Goal: Task Accomplishment & Management: Use online tool/utility

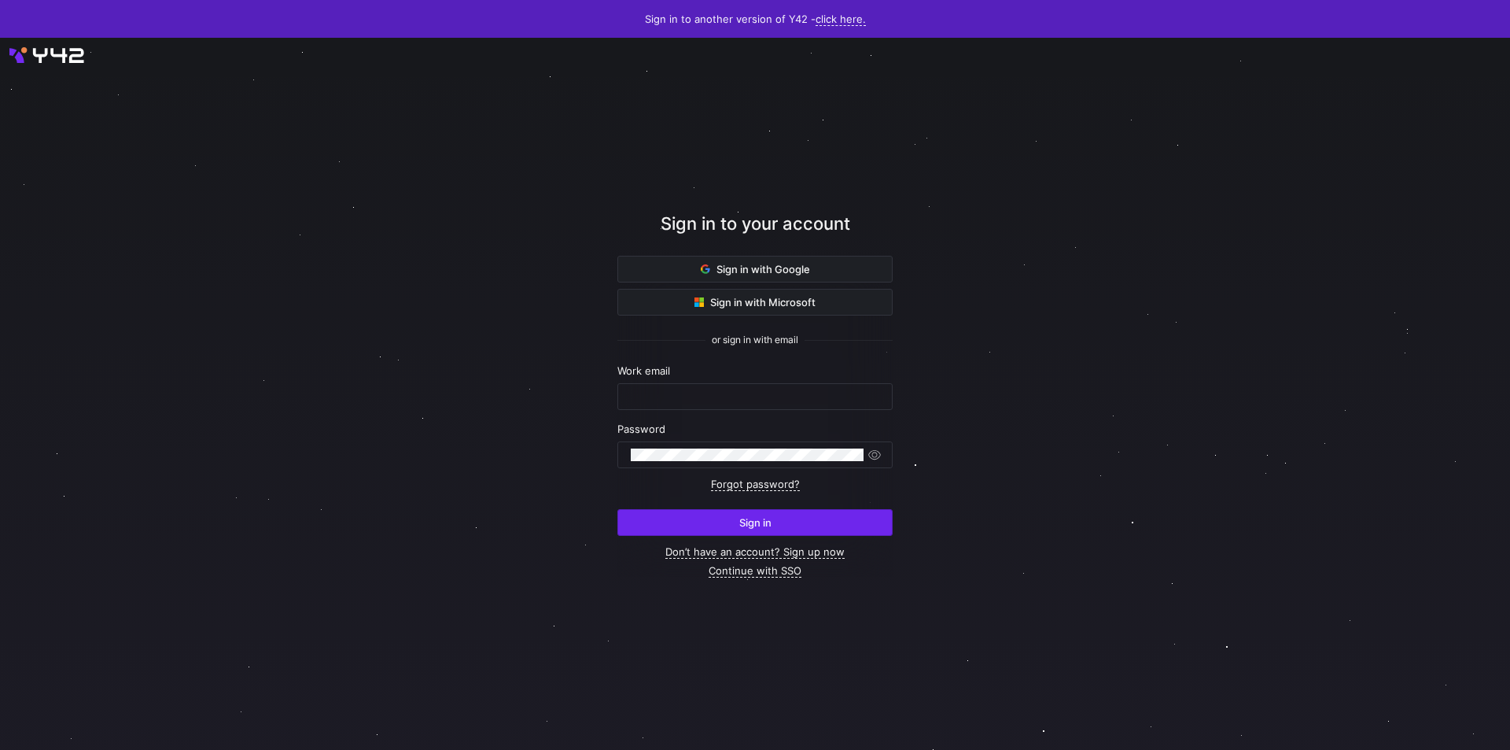
type input "[PERSON_NAME][EMAIL_ADDRESS][PERSON_NAME][DOMAIN_NAME]"
click at [695, 517] on span "submit" at bounding box center [755, 522] width 274 height 25
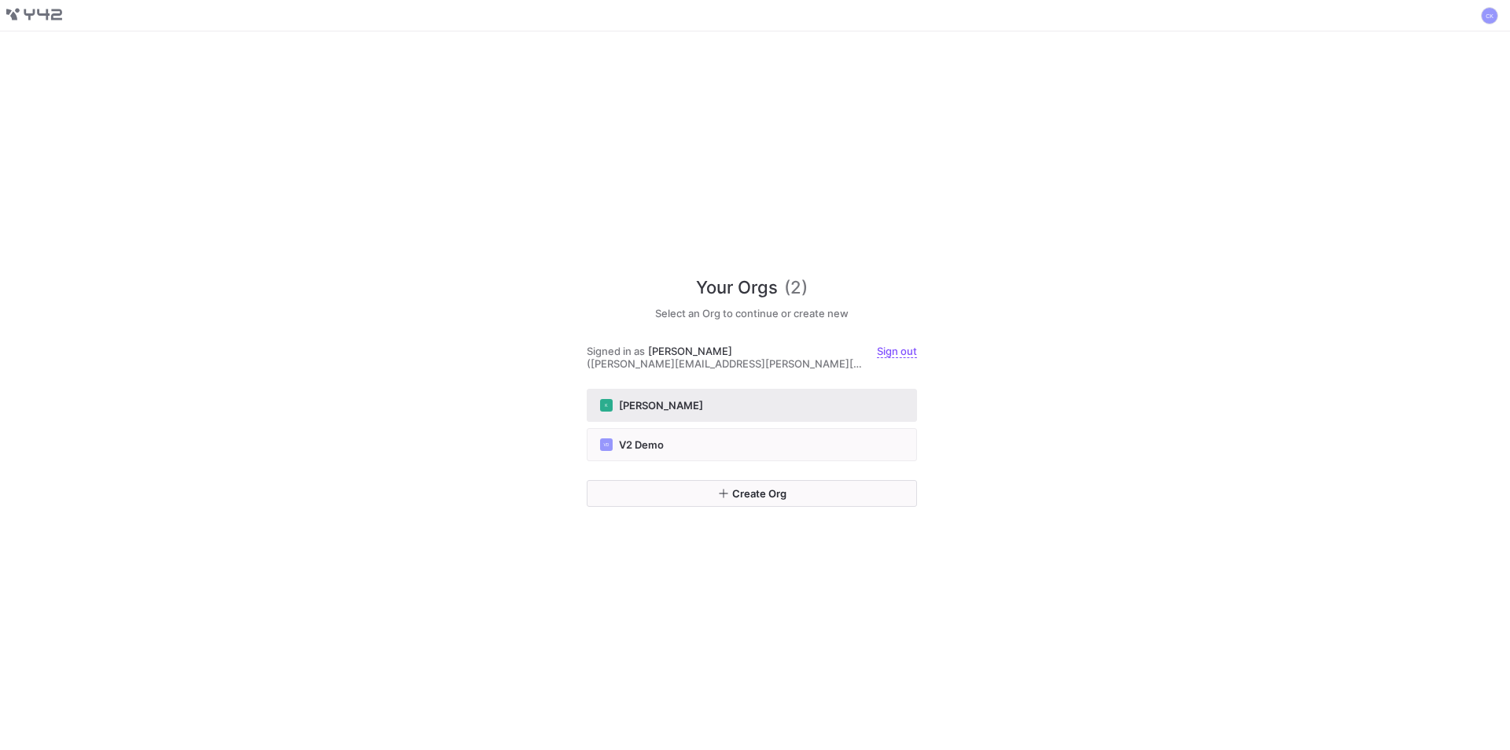
click at [682, 410] on div "[PERSON_NAME]" at bounding box center [752, 405] width 304 height 13
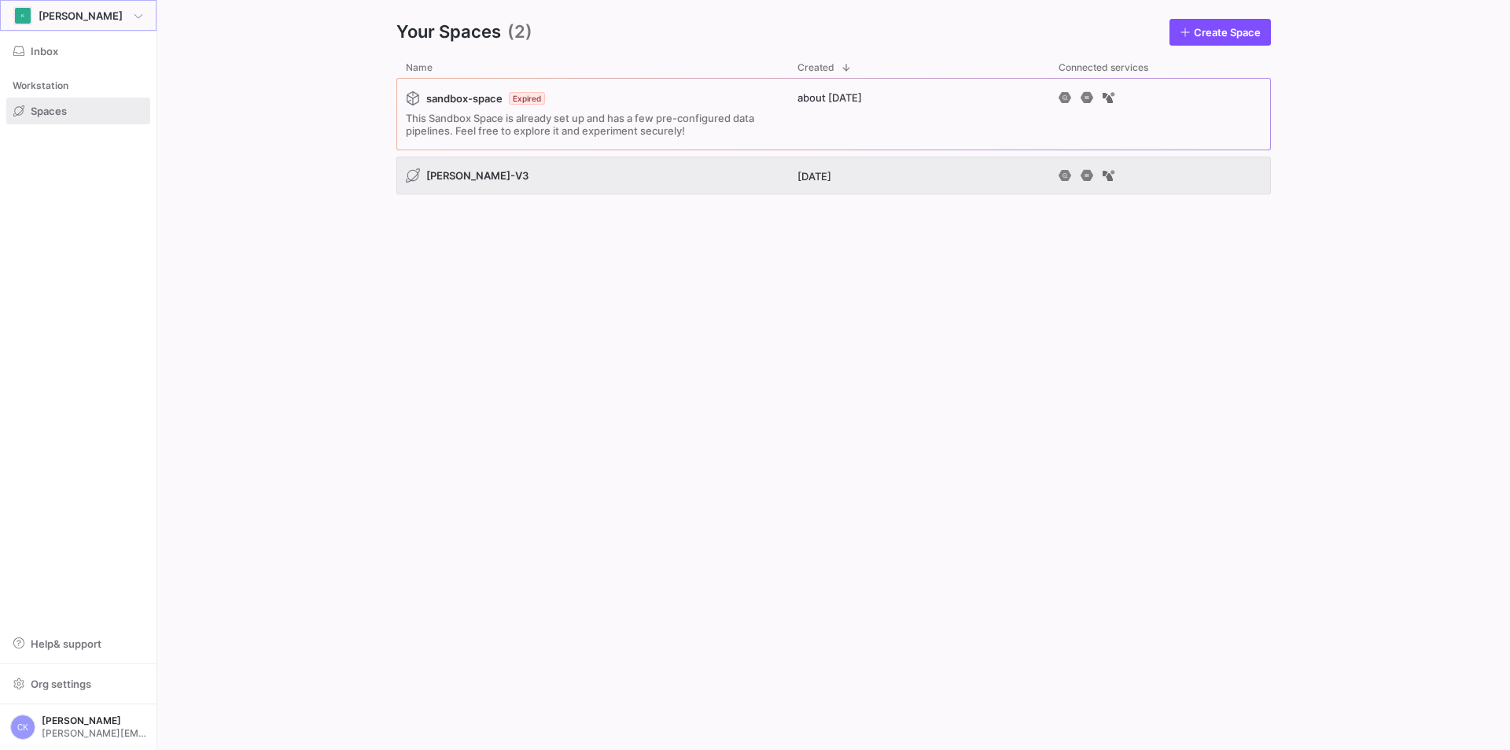
click at [64, 17] on span "[PERSON_NAME]" at bounding box center [81, 15] width 84 height 13
click at [241, 41] on div at bounding box center [755, 375] width 1510 height 750
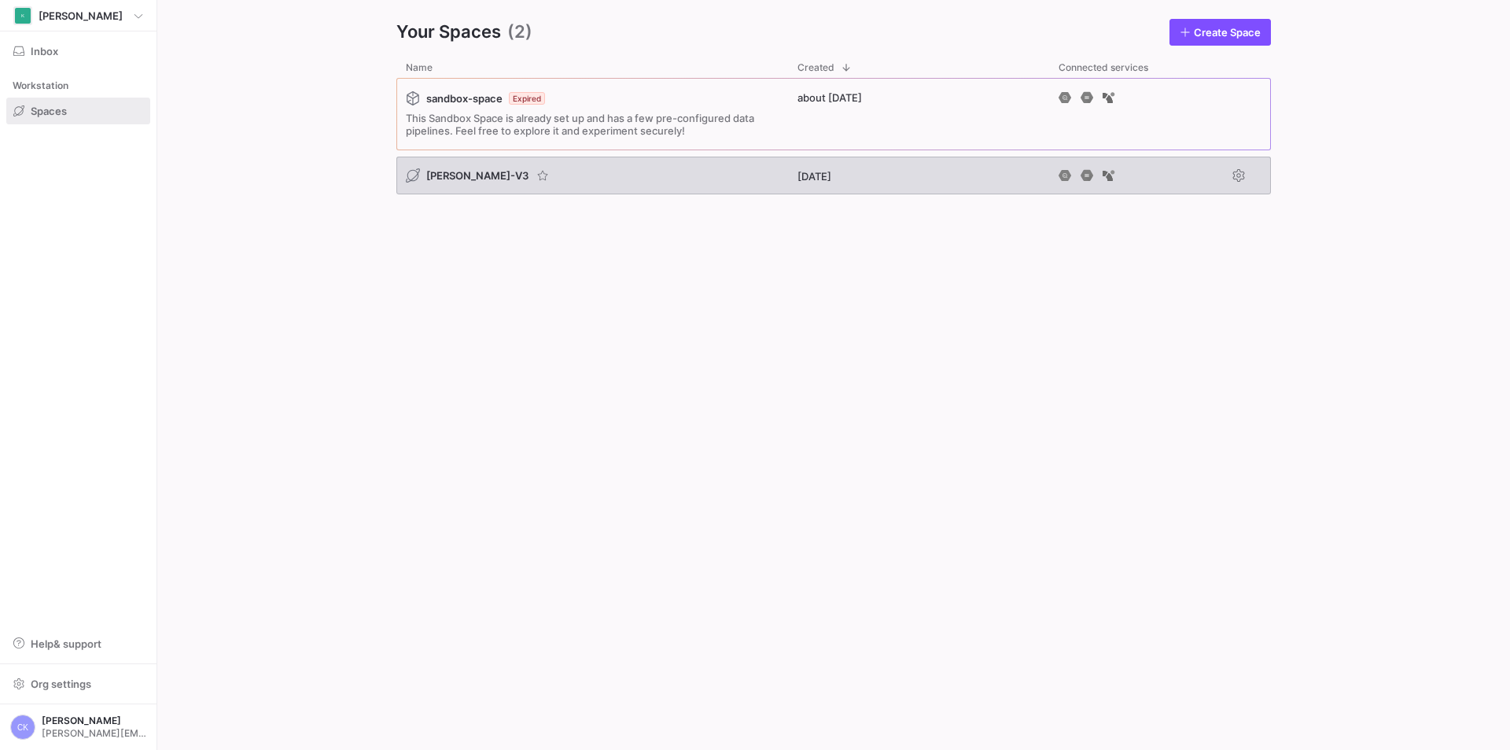
click at [444, 173] on span "[PERSON_NAME]-V3" at bounding box center [477, 175] width 102 height 13
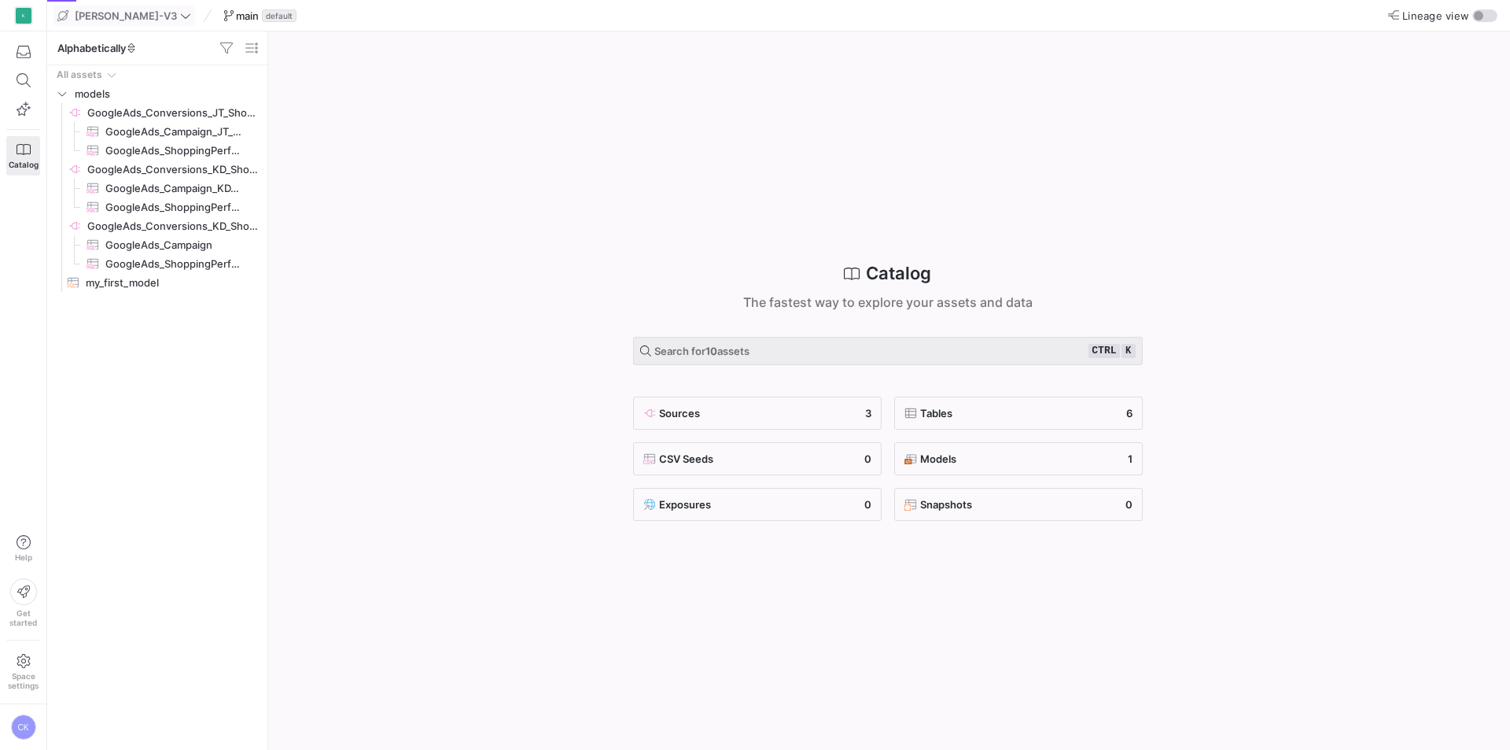
click at [112, 15] on span "[PERSON_NAME]-V3" at bounding box center [126, 15] width 102 height 13
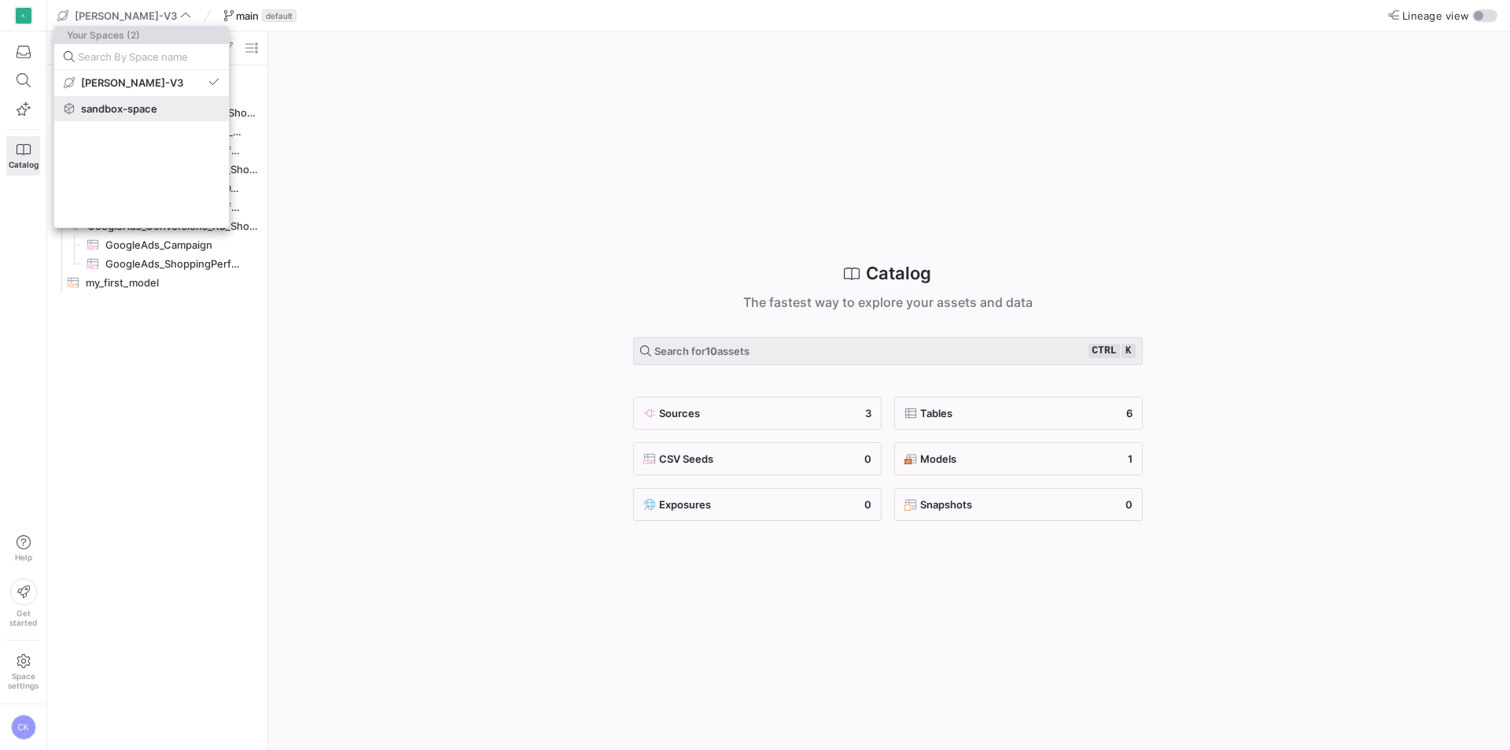
click at [98, 116] on button "sandbox-space" at bounding box center [141, 108] width 175 height 25
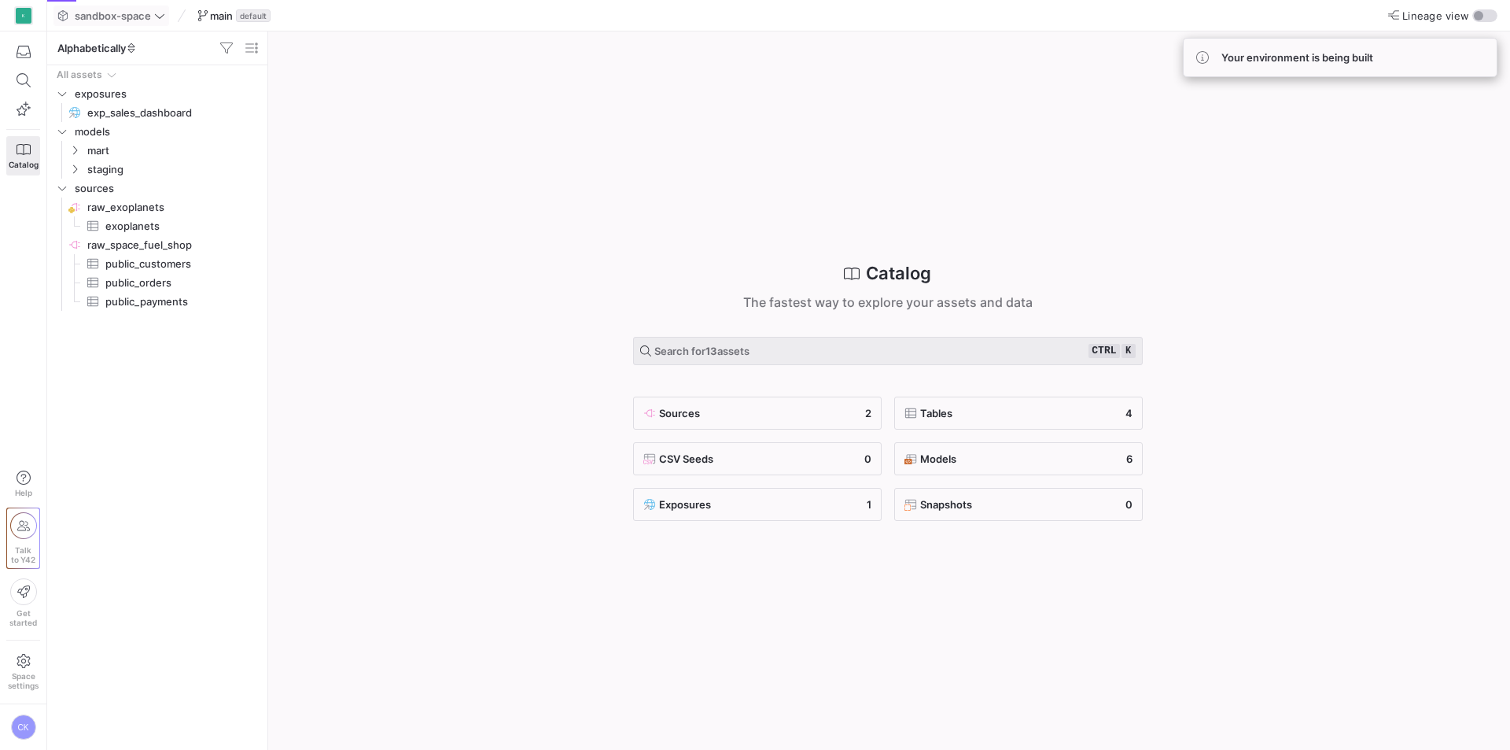
click at [114, 13] on span "sandbox-space" at bounding box center [113, 15] width 76 height 13
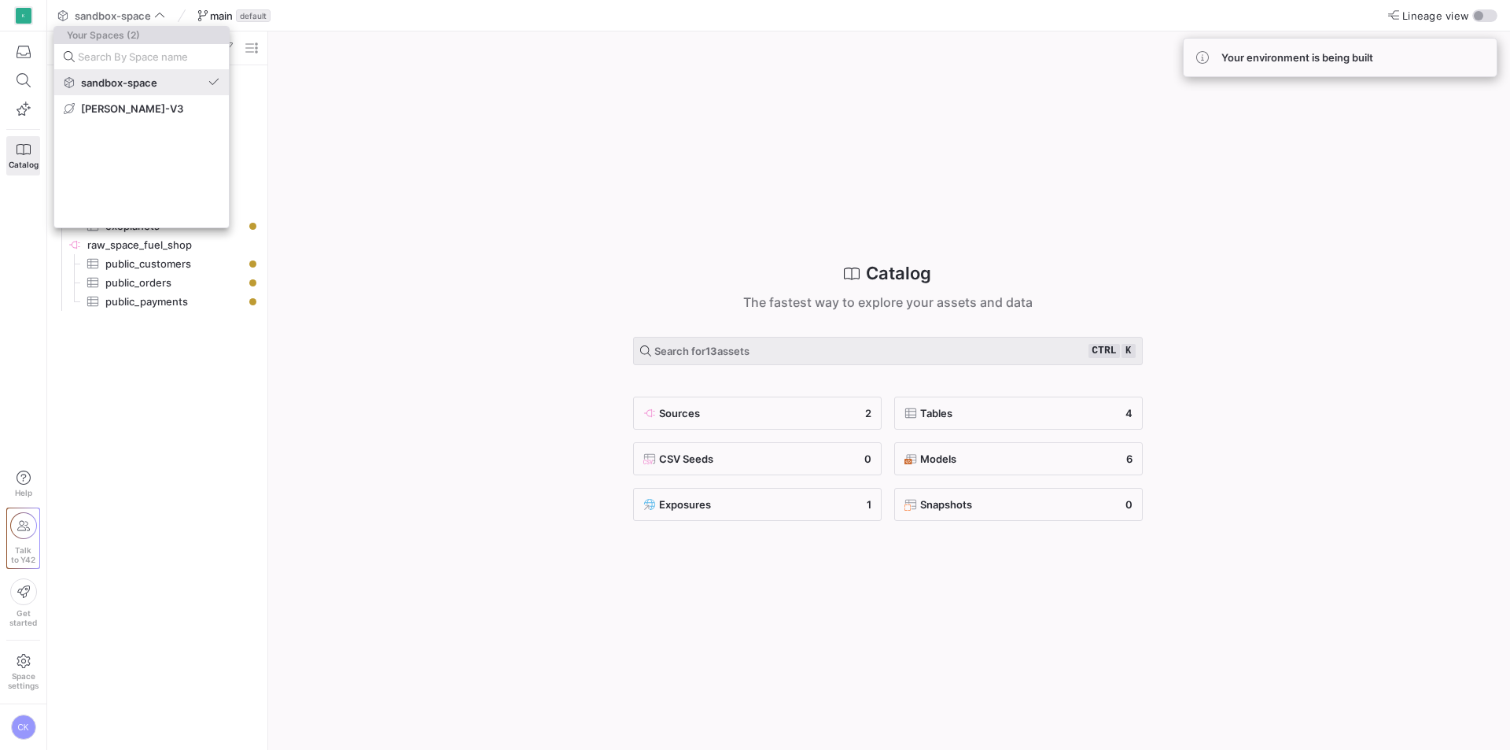
click at [100, 92] on button "sandbox-space" at bounding box center [141, 82] width 175 height 25
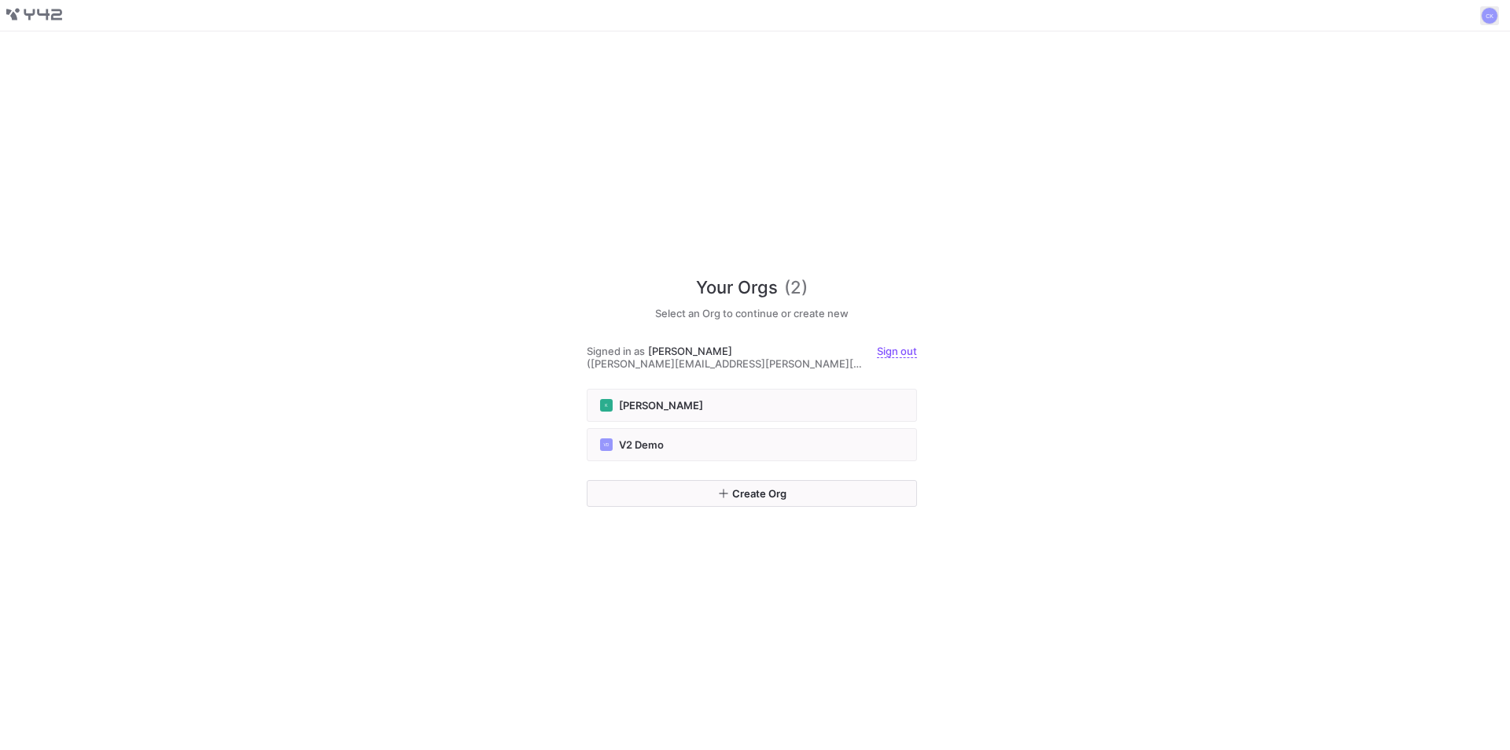
click at [1484, 18] on span at bounding box center [1489, 15] width 19 height 19
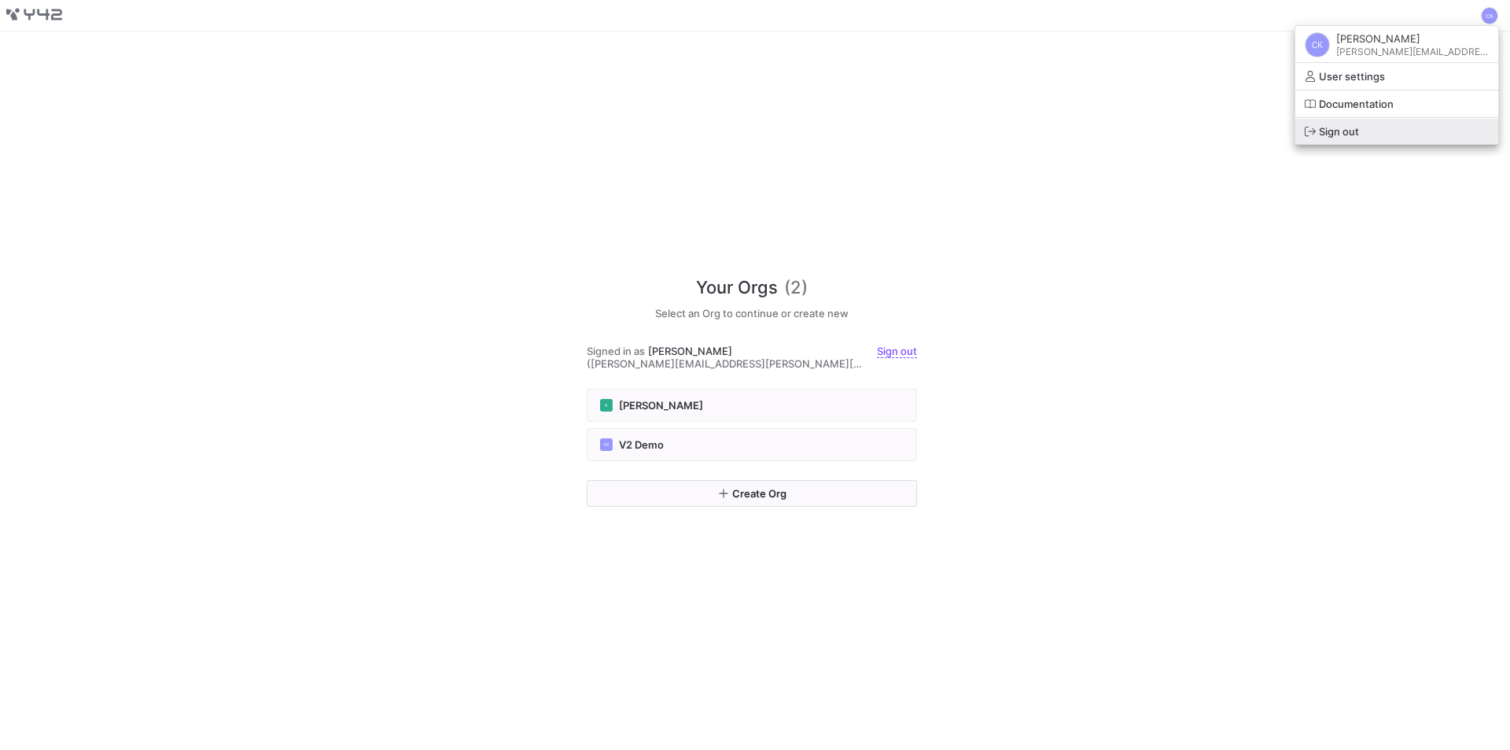
click at [1359, 132] on span "Sign out" at bounding box center [1339, 131] width 40 height 13
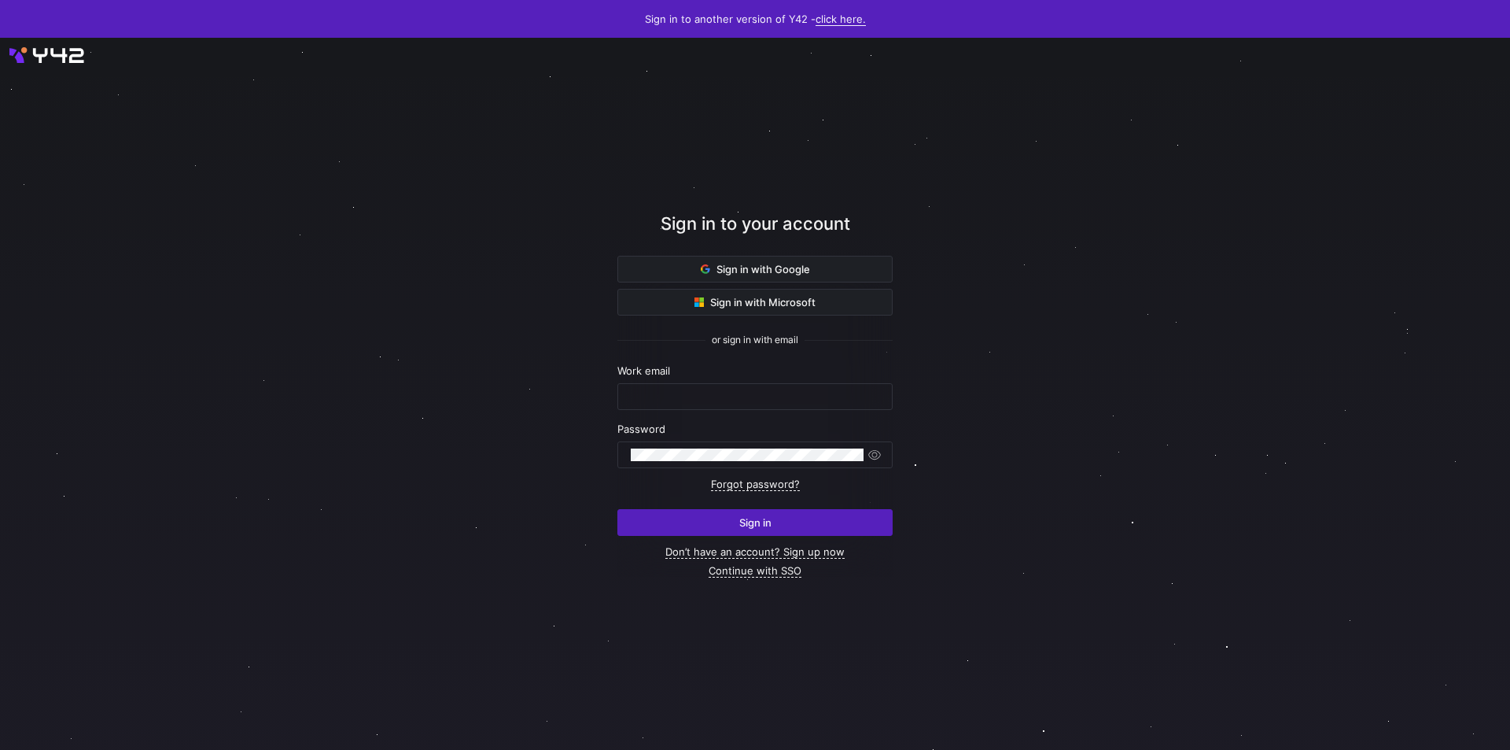
type input "[PERSON_NAME][EMAIL_ADDRESS][PERSON_NAME][DOMAIN_NAME]"
click at [821, 24] on link "click here." at bounding box center [841, 19] width 50 height 13
click at [837, 67] on span "V2" at bounding box center [834, 68] width 19 height 13
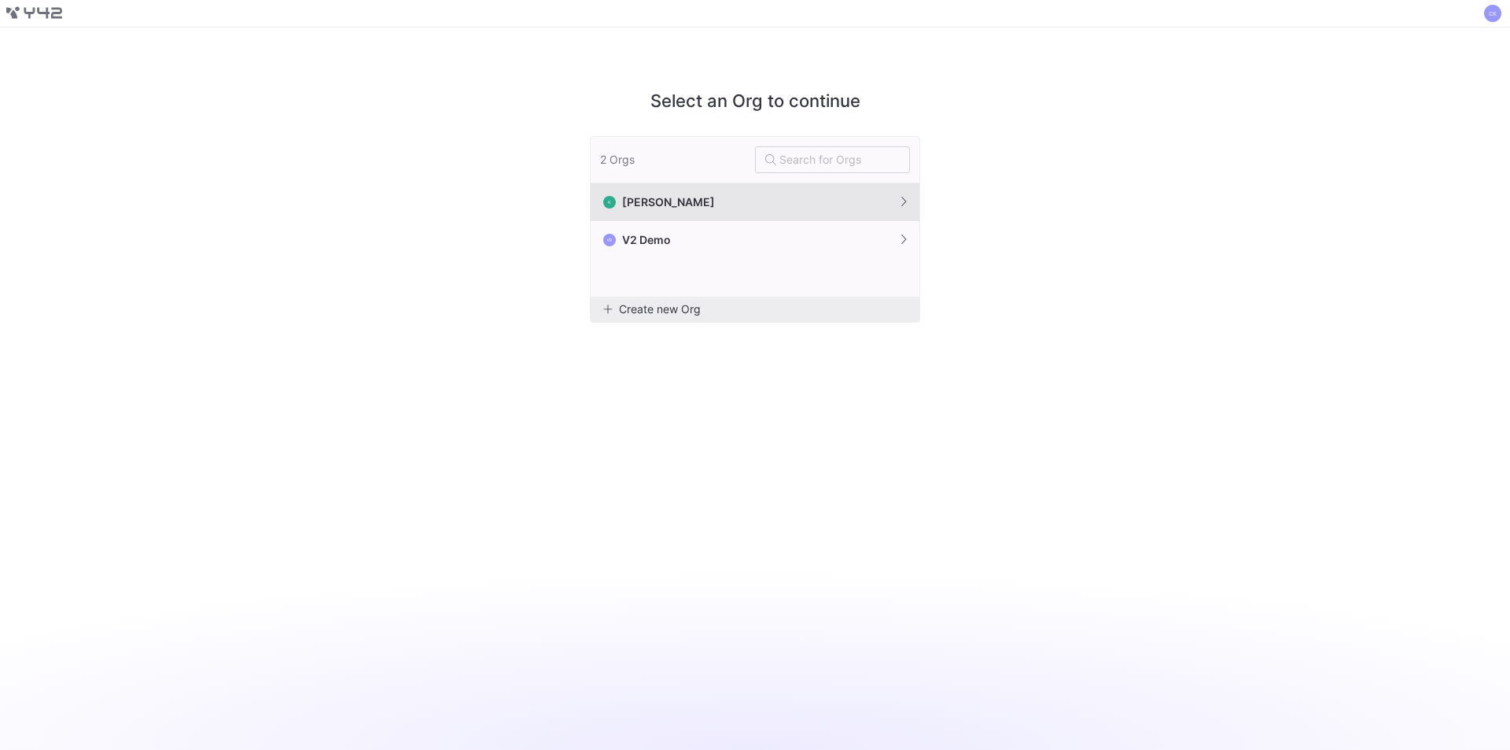
click at [709, 205] on button "[PERSON_NAME]" at bounding box center [755, 202] width 329 height 38
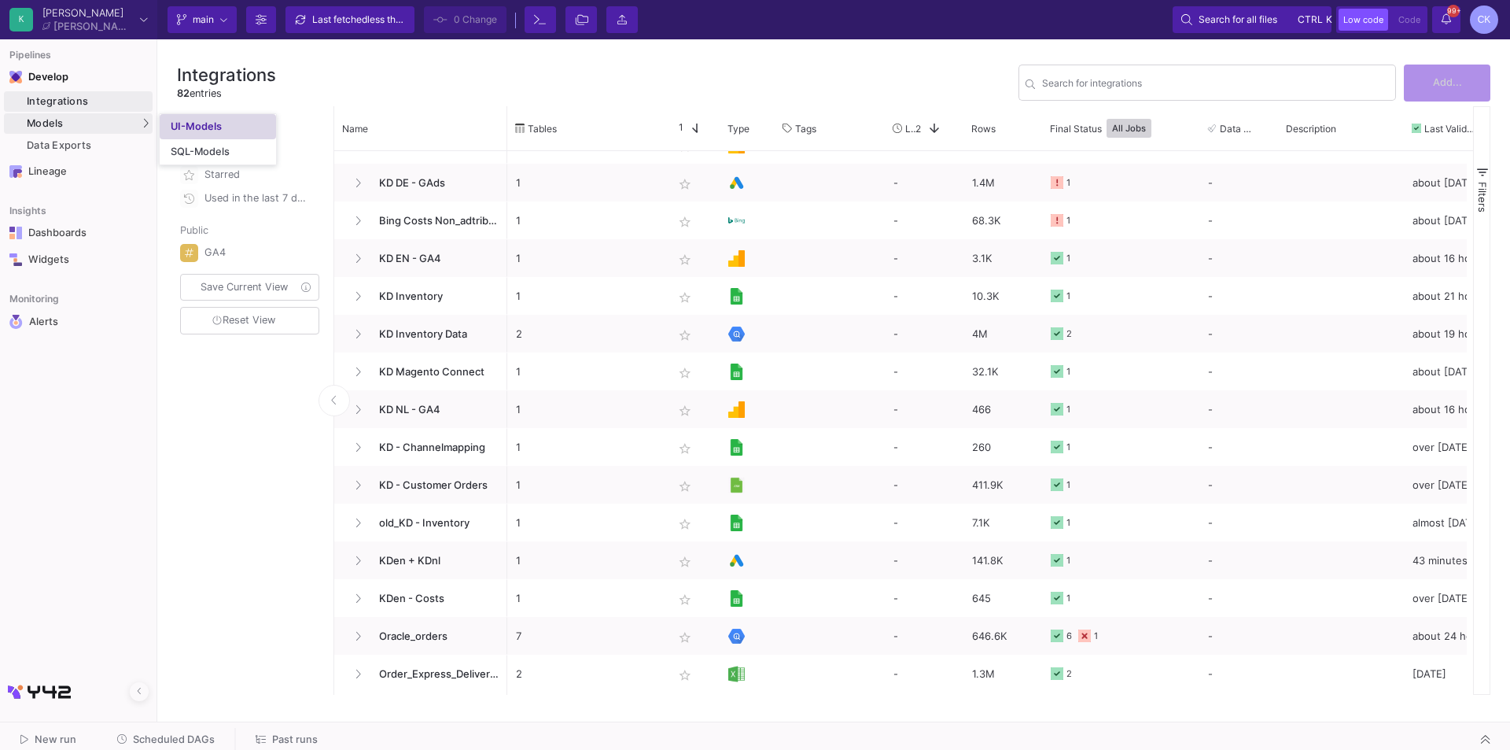
click at [190, 134] on link "UI-Models" at bounding box center [218, 126] width 116 height 25
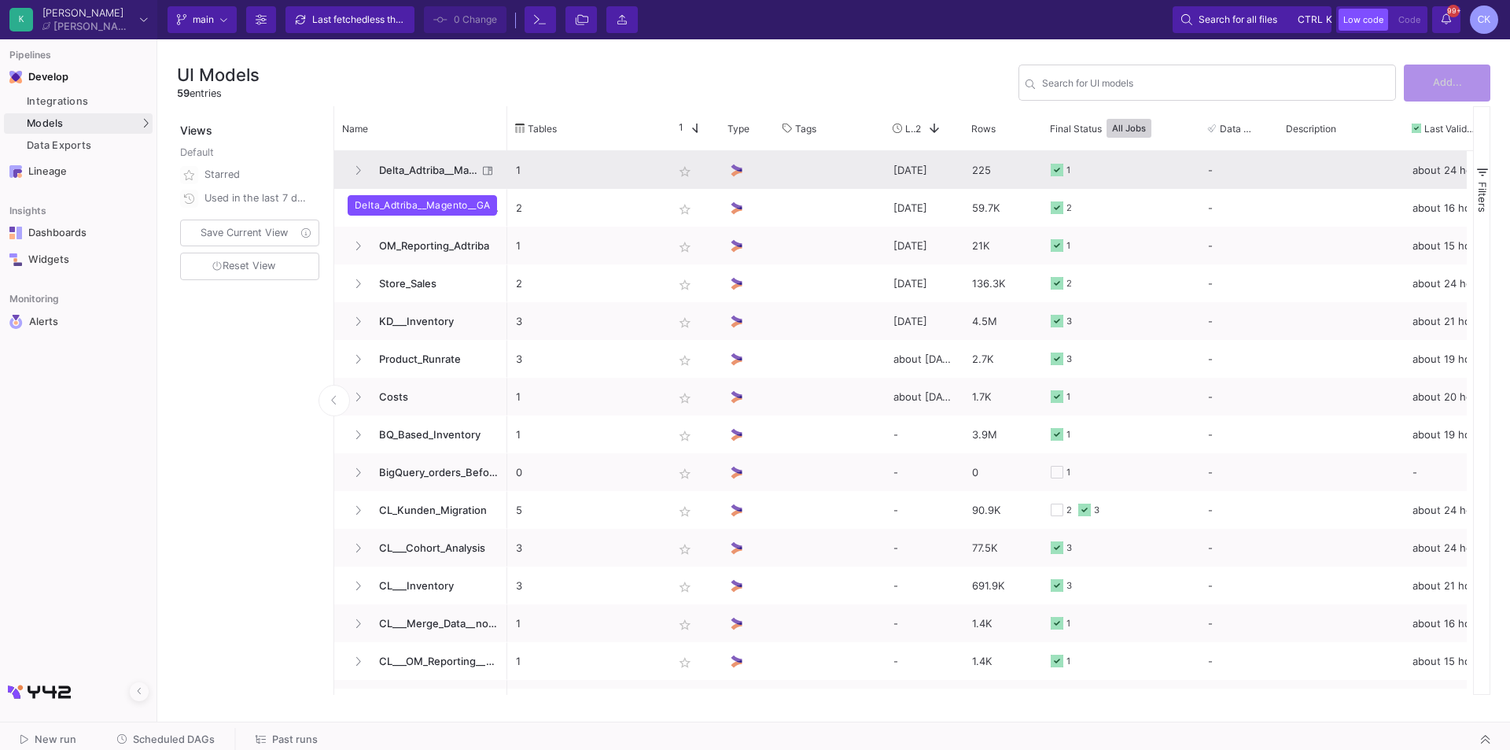
click at [414, 175] on span "Delta_Adtriba__Magento__GA" at bounding box center [424, 170] width 108 height 37
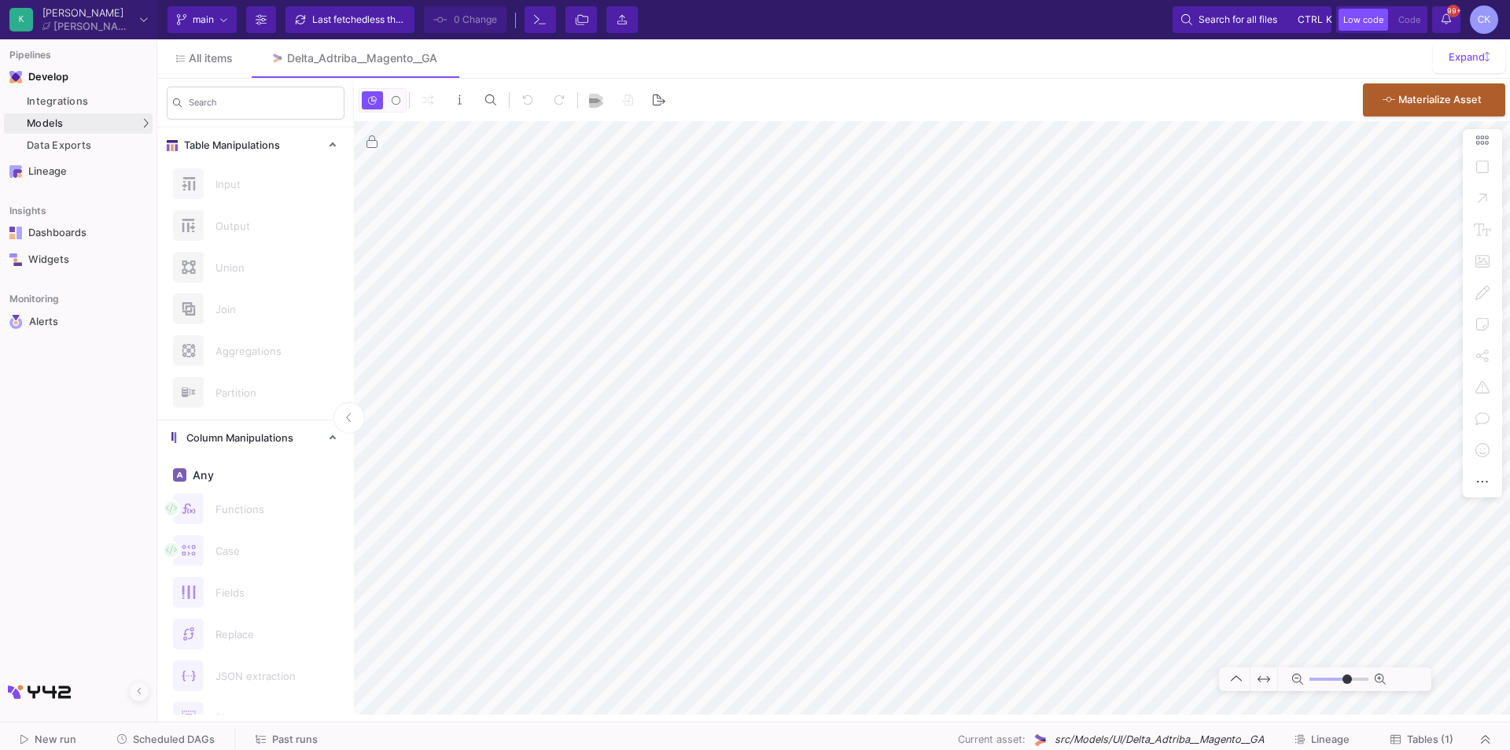
type input "-12"
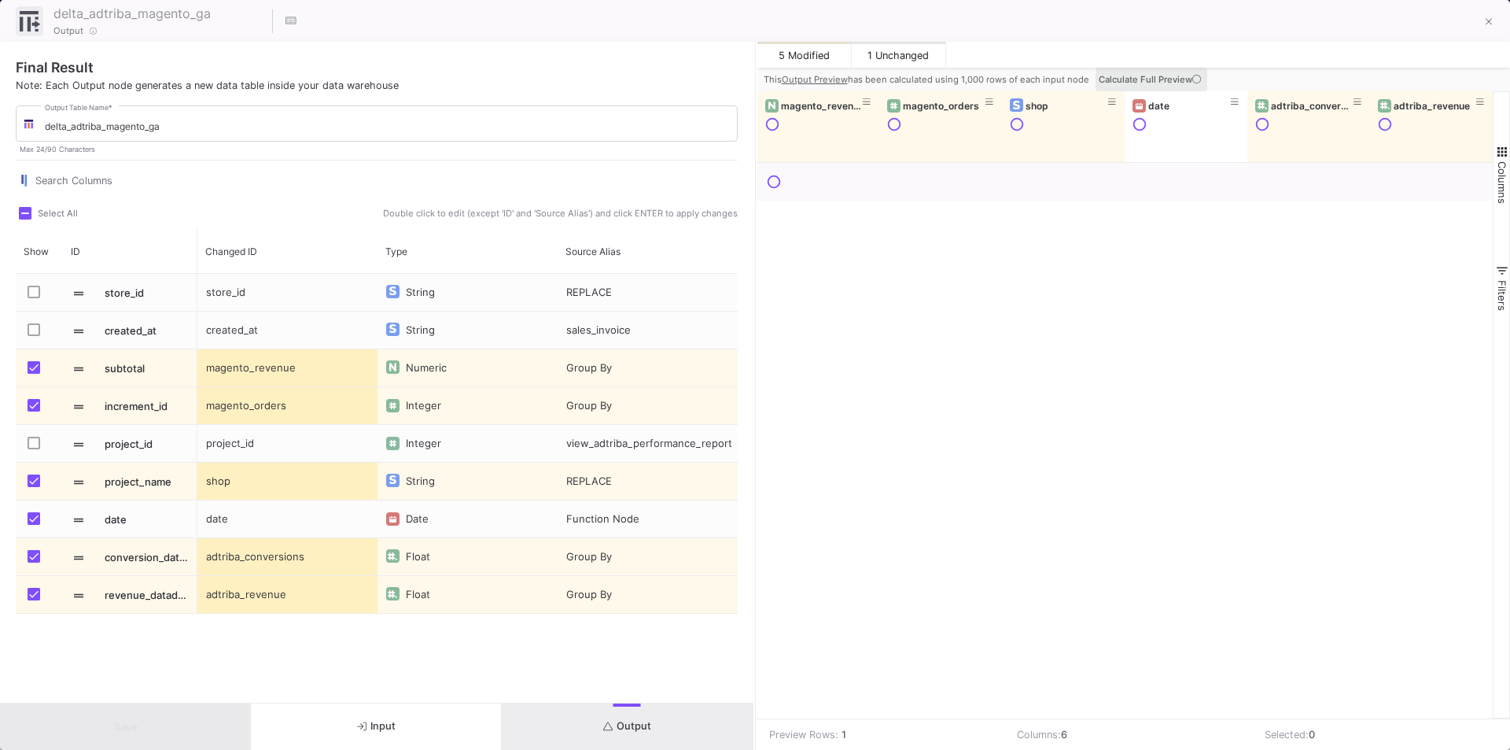
click at [1146, 81] on span "Calculate Full Preview" at bounding box center [1151, 79] width 105 height 11
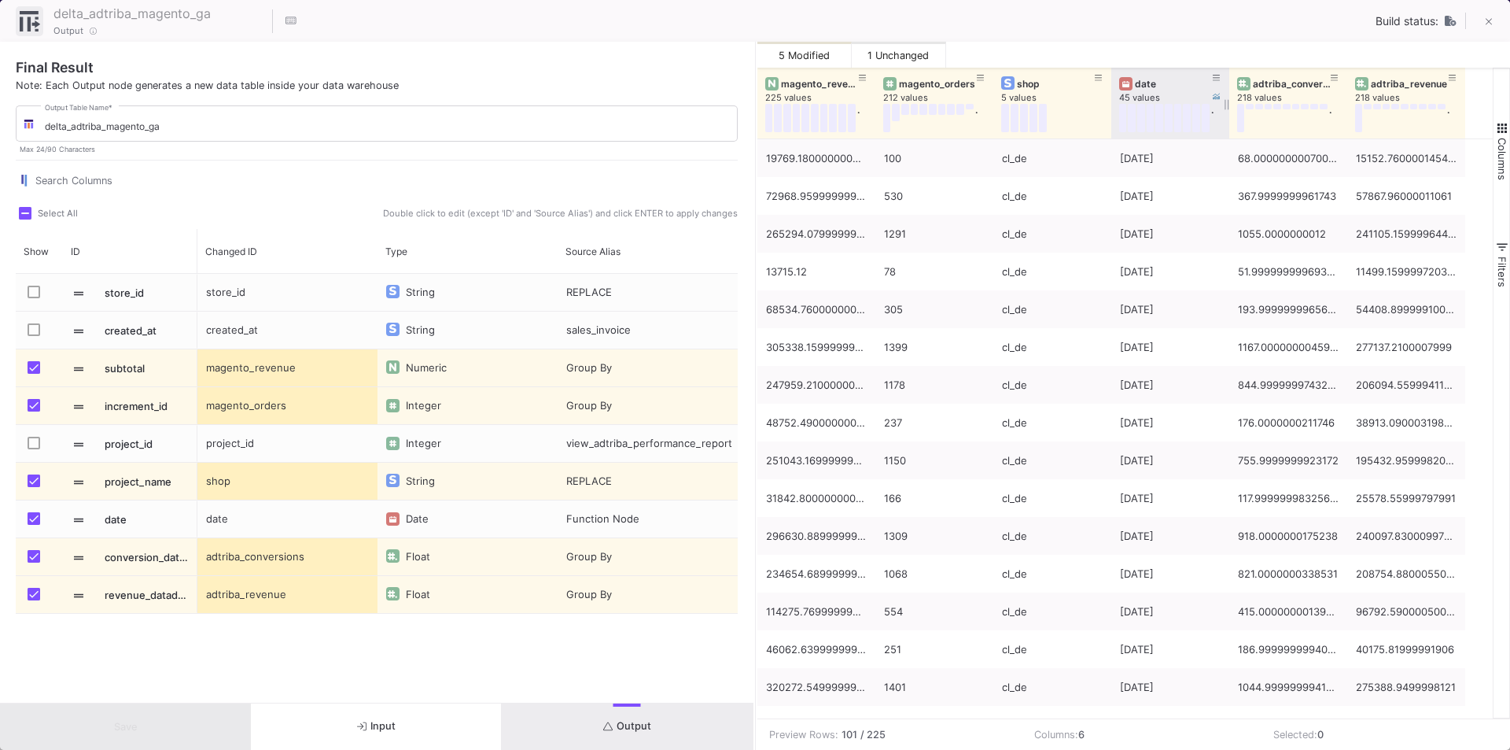
click at [1145, 79] on div "date" at bounding box center [1174, 84] width 78 height 12
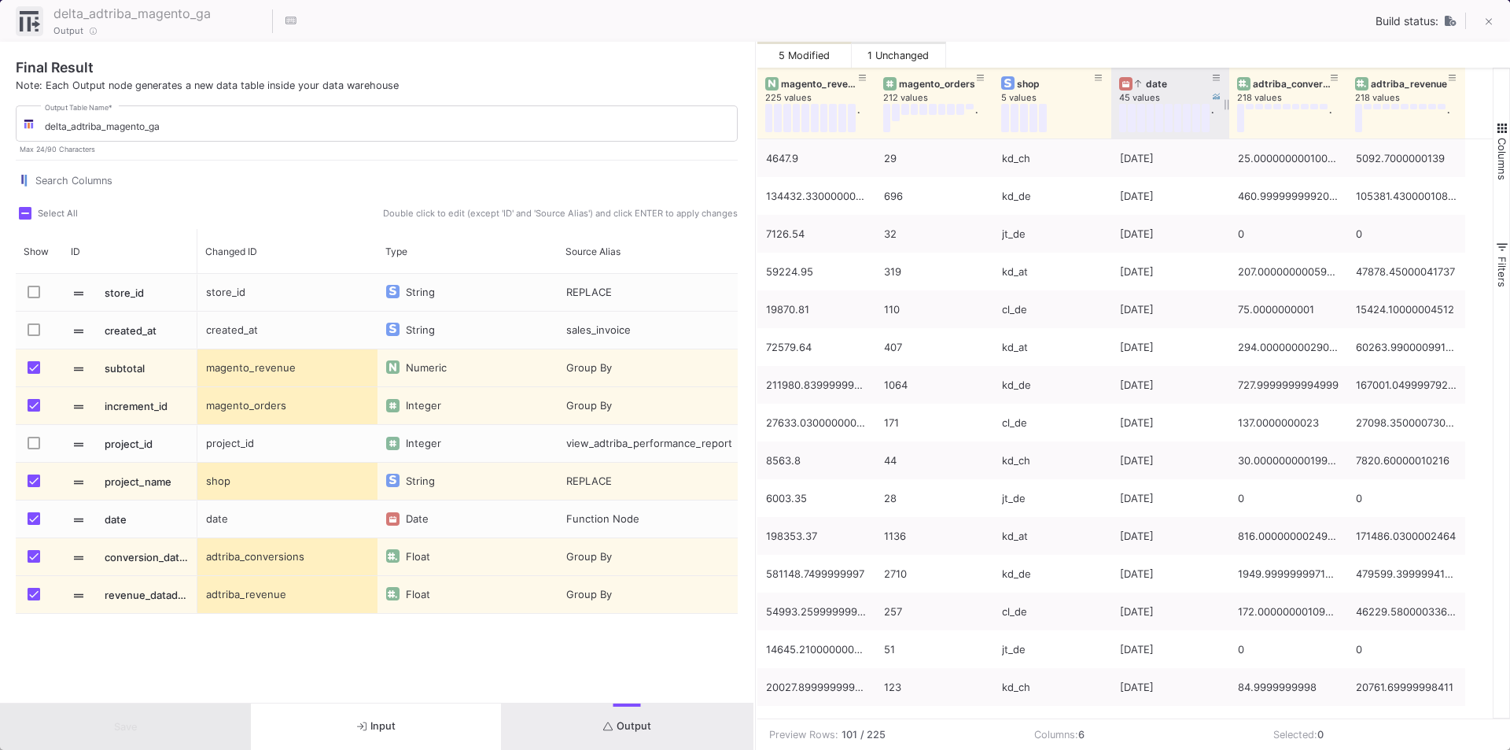
click at [1151, 81] on div "date" at bounding box center [1174, 84] width 78 height 12
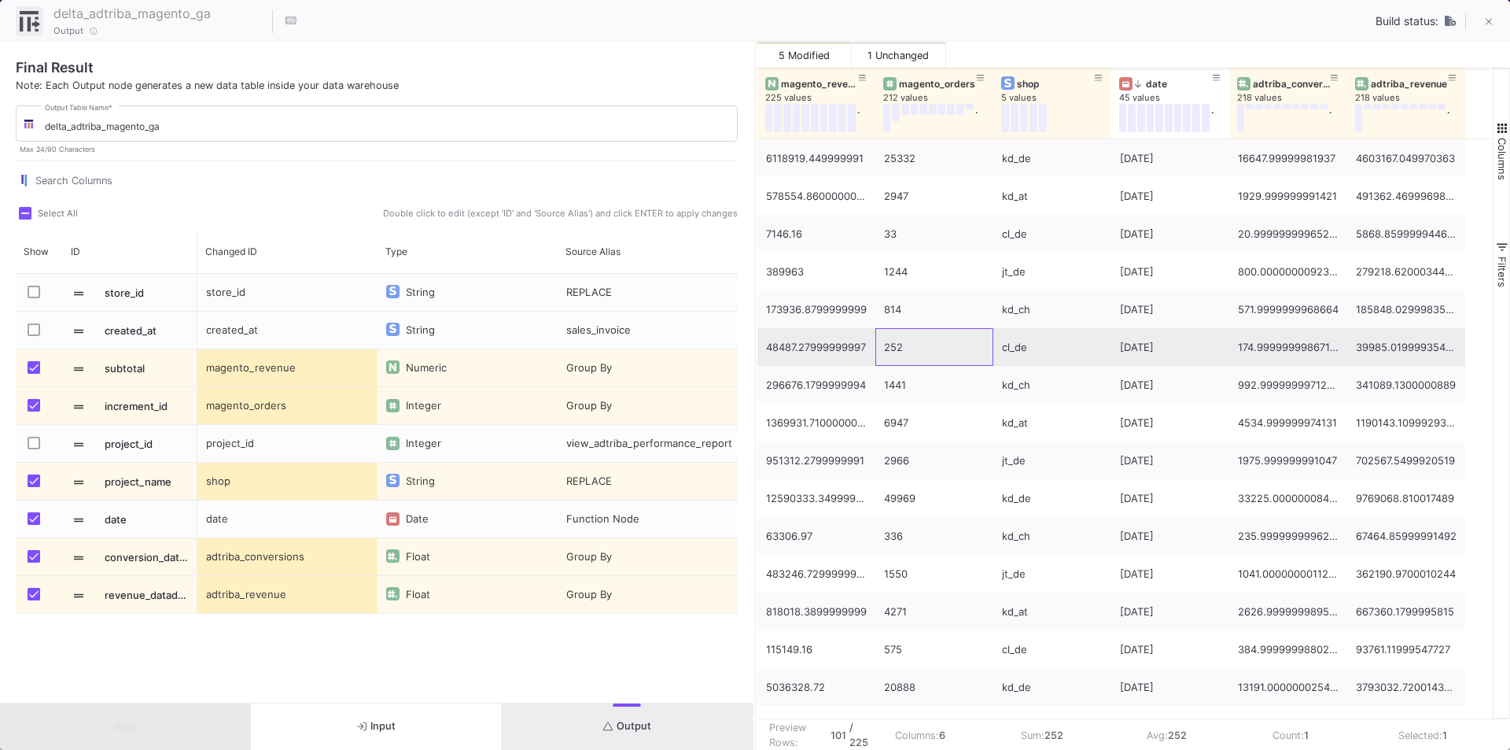
drag, startPoint x: 974, startPoint y: 346, endPoint x: 1232, endPoint y: 352, distance: 258.0
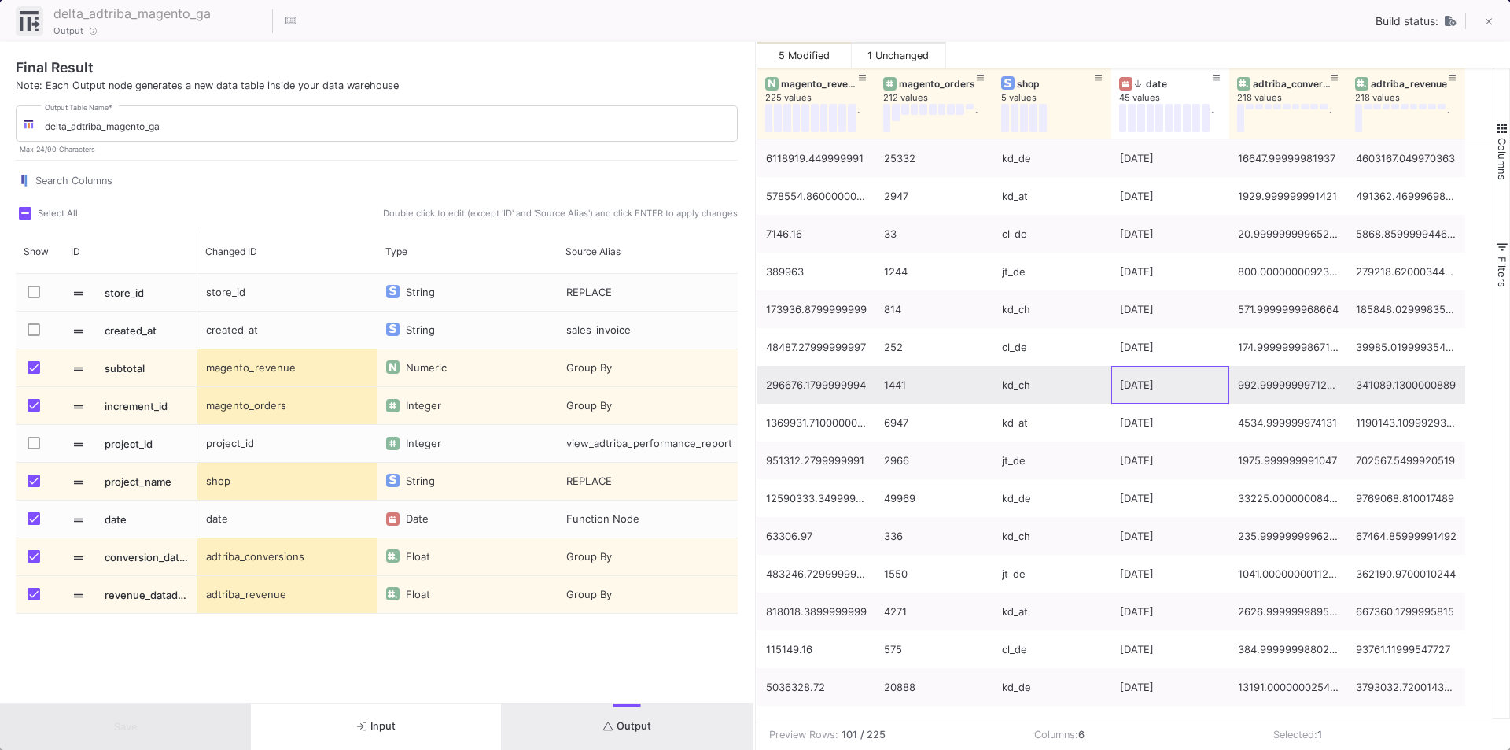
drag, startPoint x: 1174, startPoint y: 389, endPoint x: 1464, endPoint y: 372, distance: 290.7
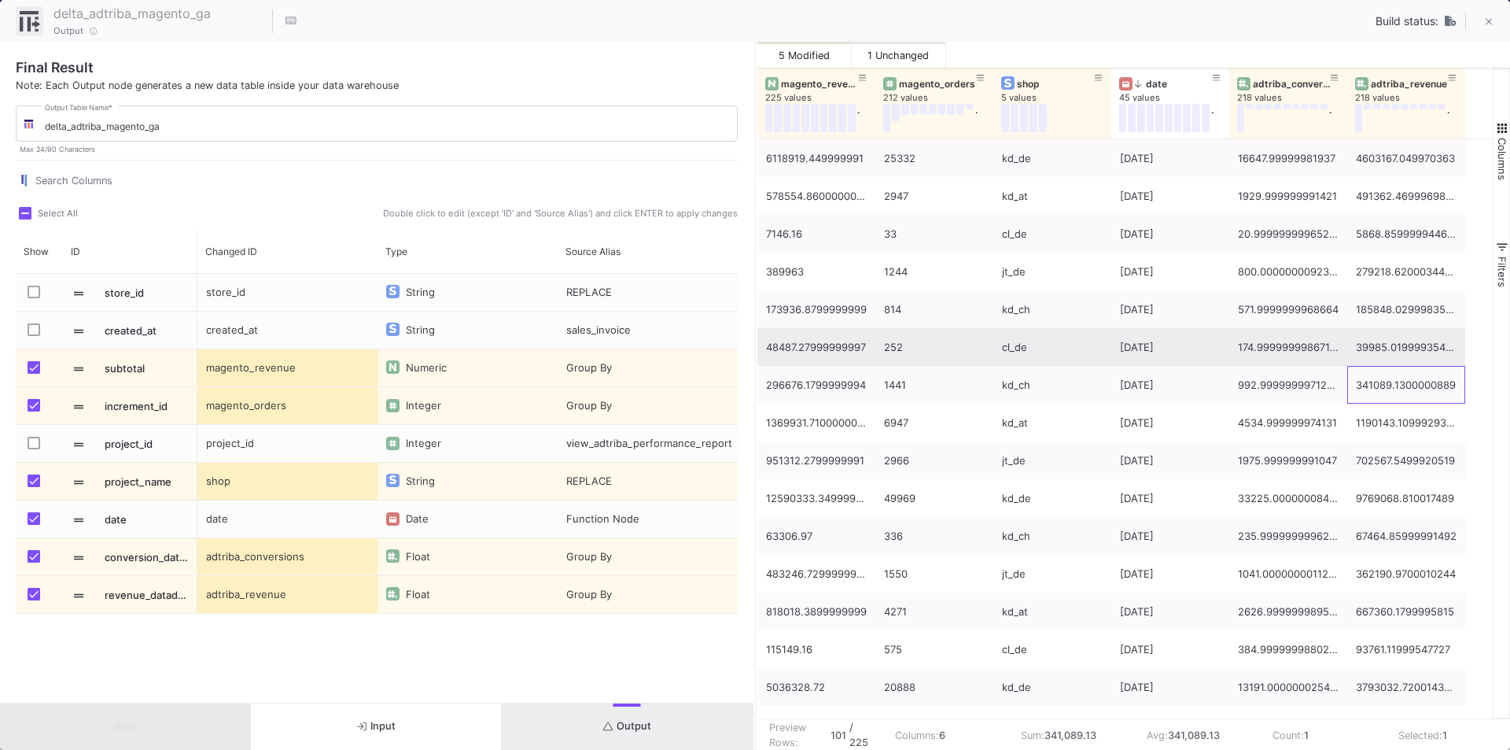
drag, startPoint x: 1335, startPoint y: 384, endPoint x: 981, endPoint y: 351, distance: 356.2
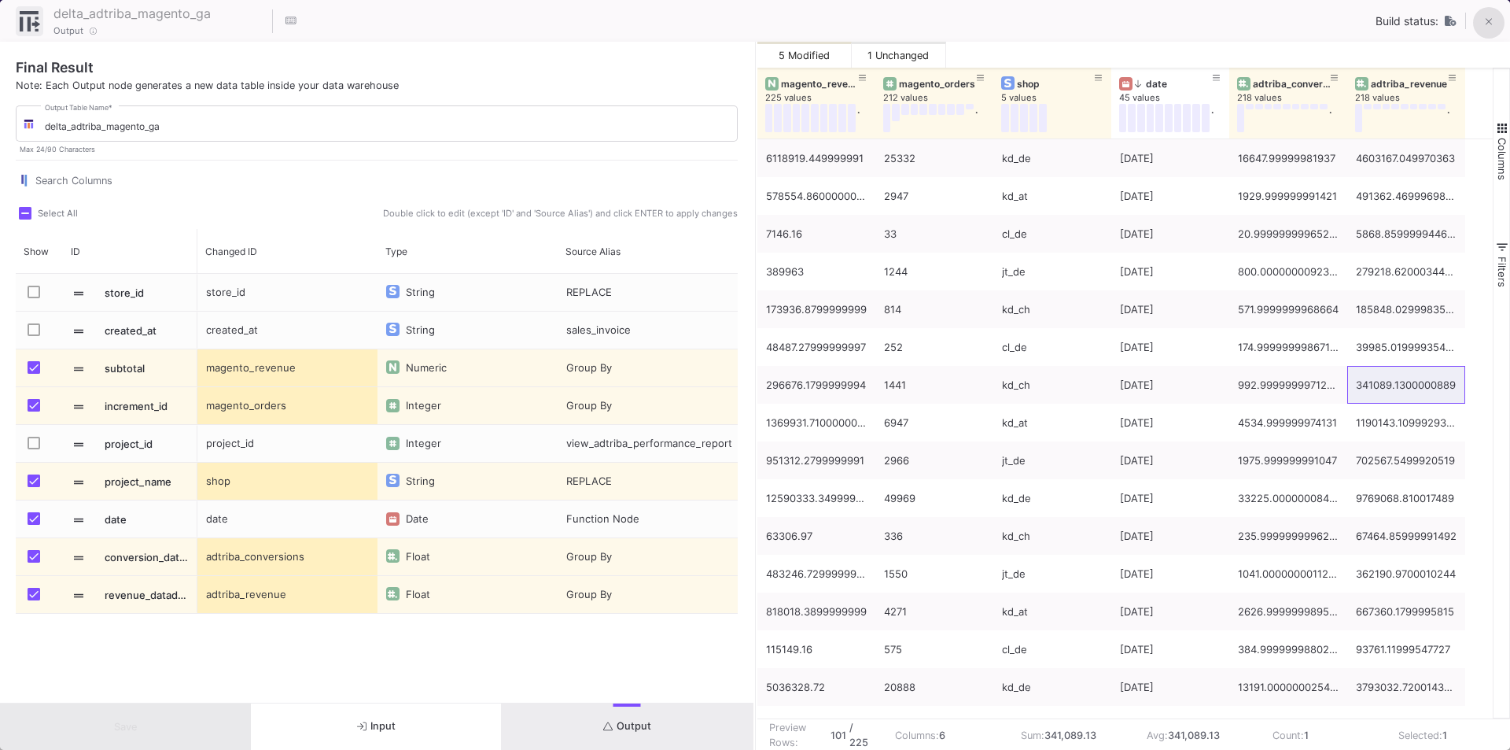
click at [1490, 22] on icon at bounding box center [1488, 22] width 7 height 7
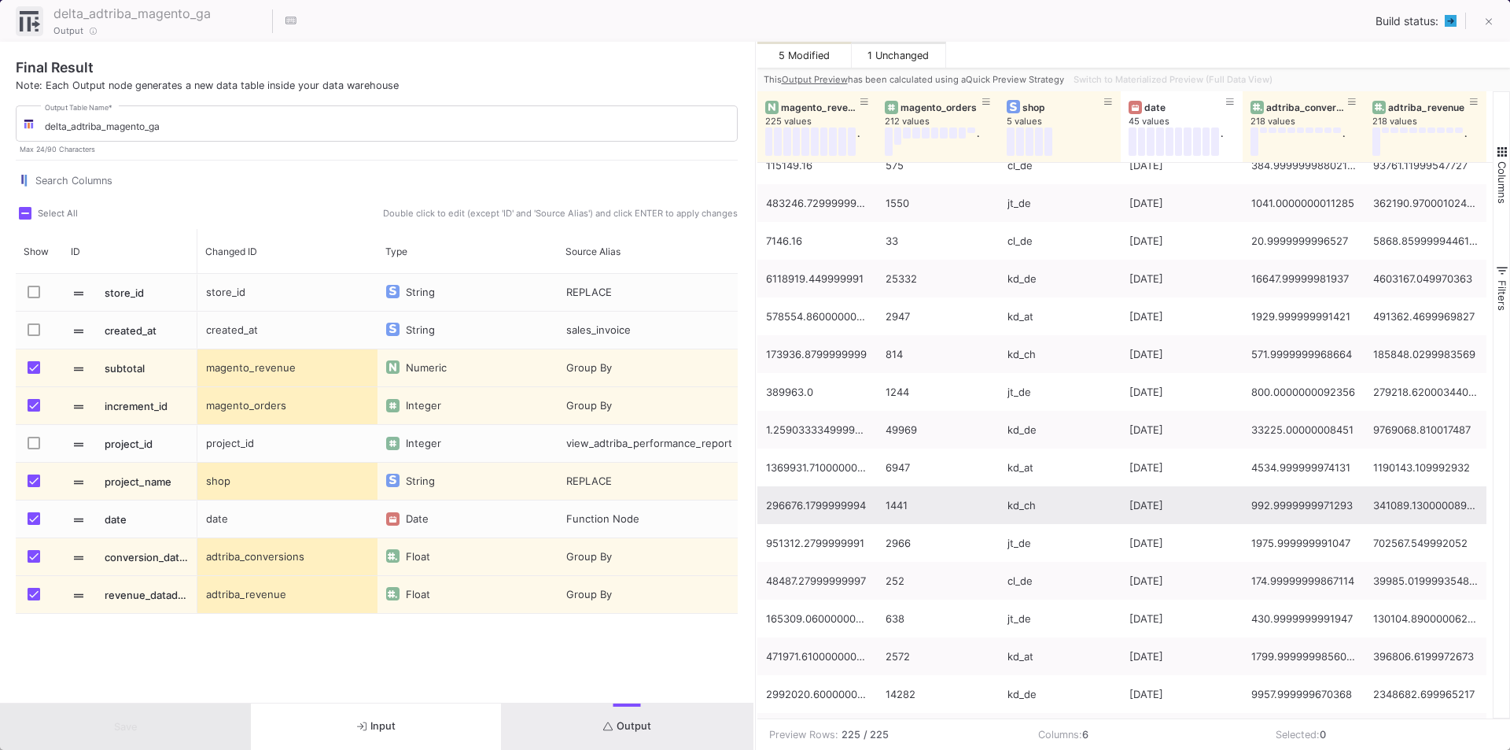
scroll to position [157, 0]
